Goal: Contribute content

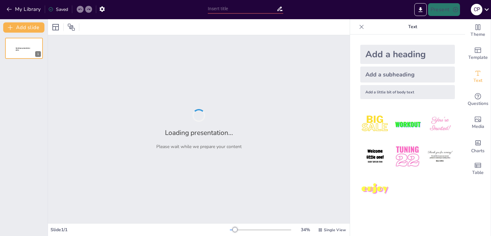
type input "Servicios Integrales de Ingeniería Multidisciplinaria: Soluciones para Proyecto…"
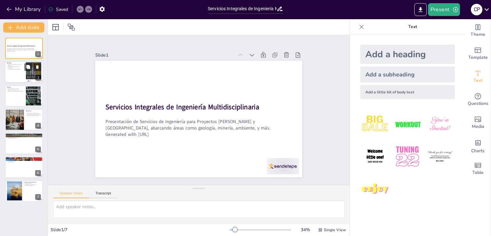
click at [21, 73] on div at bounding box center [24, 72] width 38 height 22
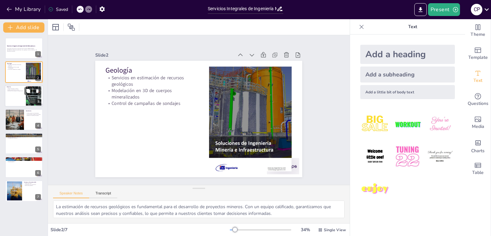
click at [12, 99] on div at bounding box center [24, 96] width 38 height 22
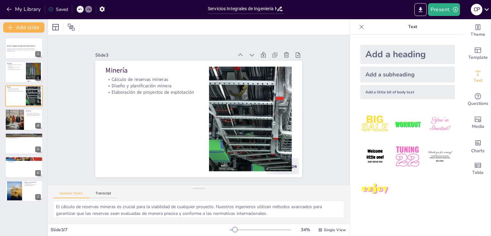
click at [26, 130] on div "Servicios Integrales de Ingeniería Multidisciplinaria Presentación de Servicios…" at bounding box center [24, 120] width 48 height 164
click at [25, 118] on button at bounding box center [28, 115] width 8 height 8
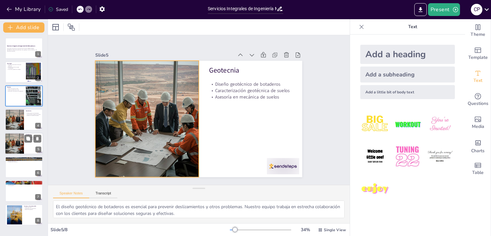
click at [19, 145] on div at bounding box center [15, 144] width 22 height 22
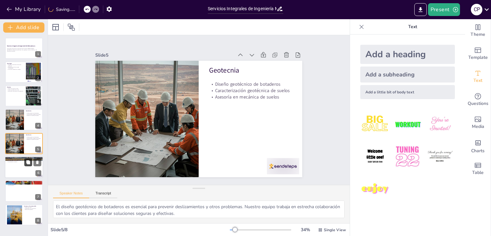
click at [26, 165] on button at bounding box center [28, 162] width 8 height 8
type textarea "La evaluación de impacto ambiental es un proceso que permite identificar y miti…"
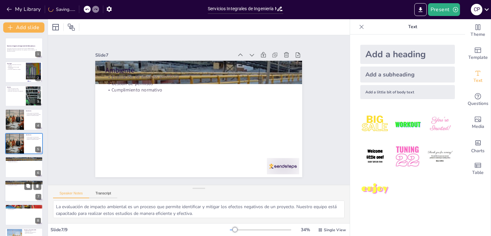
scroll to position [18, 0]
